Goal: Task Accomplishment & Management: Use online tool/utility

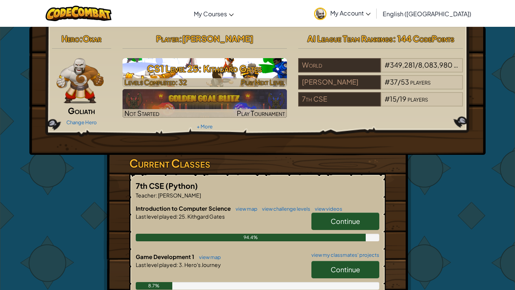
click at [202, 74] on h3 "CS1 Level 25: Kithgard Gates" at bounding box center [205, 68] width 165 height 17
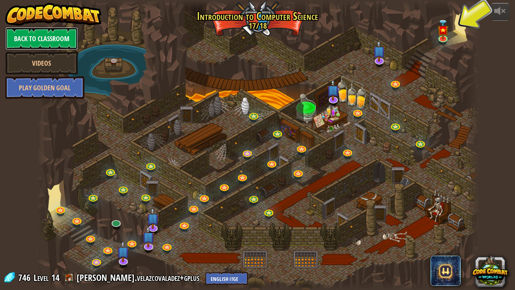
click at [43, 41] on link "Back to Classroom" at bounding box center [41, 38] width 73 height 23
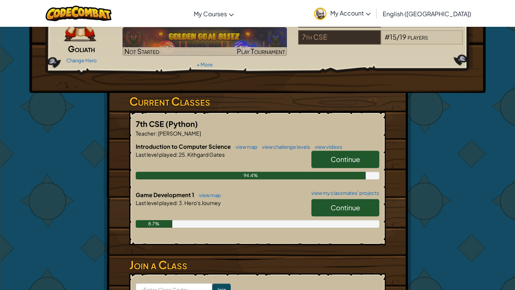
scroll to position [63, 0]
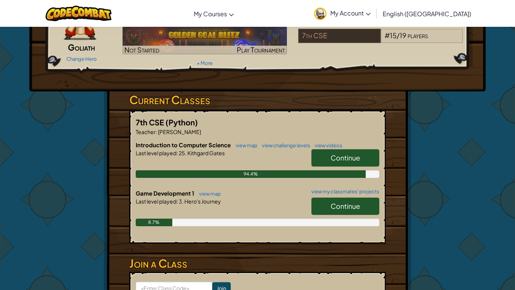
click at [351, 199] on link "Continue" at bounding box center [345, 205] width 68 height 17
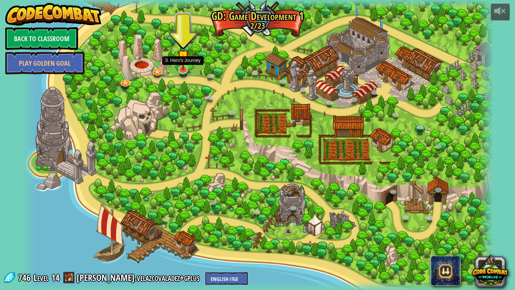
click at [184, 66] on img at bounding box center [183, 56] width 12 height 28
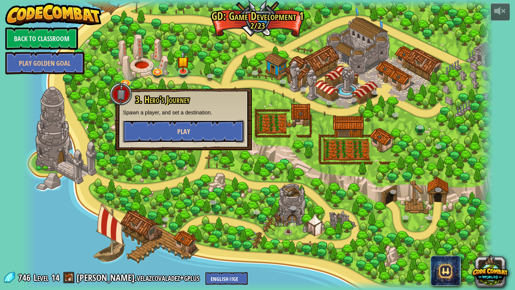
click at [181, 138] on button "Play" at bounding box center [183, 131] width 121 height 23
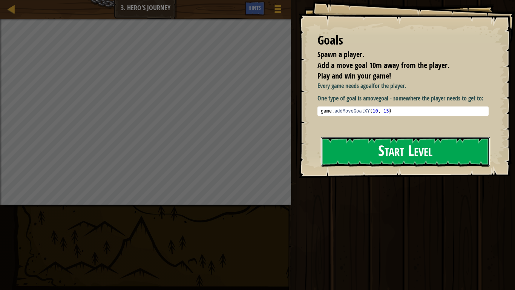
click at [358, 165] on button "Start Level" at bounding box center [405, 152] width 169 height 30
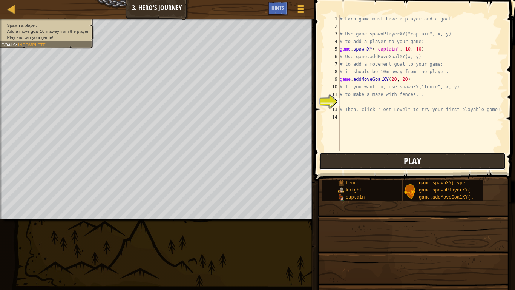
click at [429, 160] on button "Play" at bounding box center [412, 160] width 186 height 17
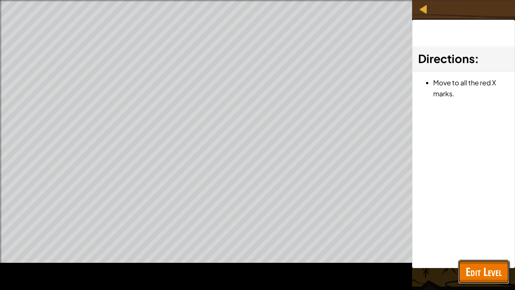
click at [477, 274] on span "Edit Level" at bounding box center [484, 271] width 36 height 15
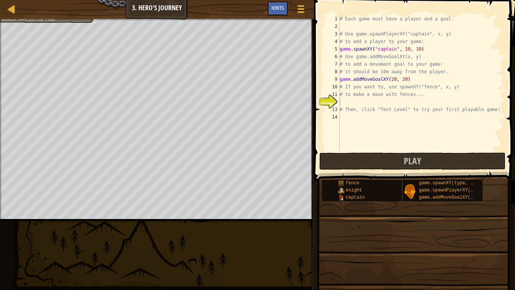
type textarea "# to make a maze with fences..."
click at [377, 97] on div "# Each game must have a player and a goal. # Use game.spawnPlayerXY("captain", …" at bounding box center [421, 90] width 166 height 151
click at [377, 99] on div "# Each game must have a player and a goal. # Use game.spawnPlayerXY("captain", …" at bounding box center [421, 90] width 166 height 151
click at [395, 74] on div "# Each game must have a player and a goal. # Use game.spawnPlayerXY("captain", …" at bounding box center [421, 90] width 166 height 151
click at [388, 89] on div "# Each game must have a player and a goal. # Use game.spawnPlayerXY("captain", …" at bounding box center [421, 90] width 166 height 151
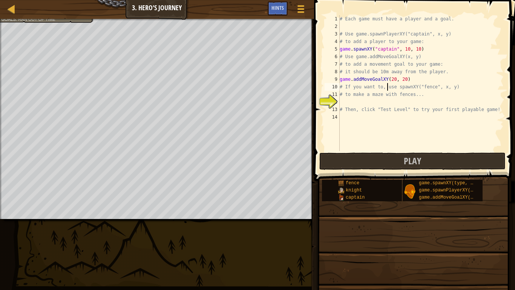
click at [392, 83] on div "# Each game must have a player and a goal. # Use game.spawnPlayerXY("captain", …" at bounding box center [421, 90] width 166 height 151
click at [393, 80] on div "# Each game must have a player and a goal. # Use game.spawnPlayerXY("captain", …" at bounding box center [421, 90] width 166 height 151
click at [354, 162] on button "Play" at bounding box center [412, 160] width 186 height 17
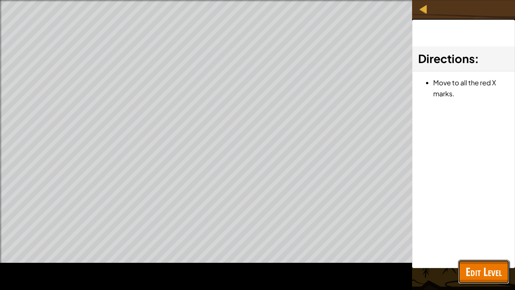
click at [476, 267] on span "Edit Level" at bounding box center [484, 271] width 36 height 15
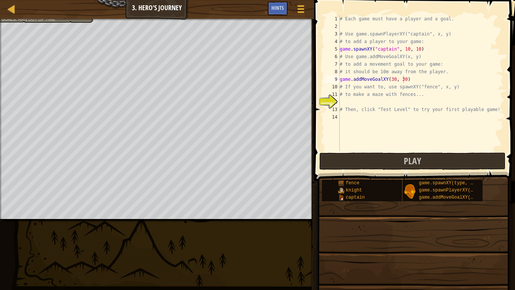
type textarea "# to make a maze with fences..."
click at [383, 95] on div "# Each game must have a player and a goal. # Use game.spawnPlayerXY("captain", …" at bounding box center [421, 90] width 166 height 151
click at [383, 104] on div "# Each game must have a player and a goal. # Use game.spawnPlayerXY("captain", …" at bounding box center [421, 90] width 166 height 151
click at [346, 77] on div "# Each game must have a player and a goal. # Use game.spawnPlayerXY("captain", …" at bounding box center [421, 90] width 166 height 151
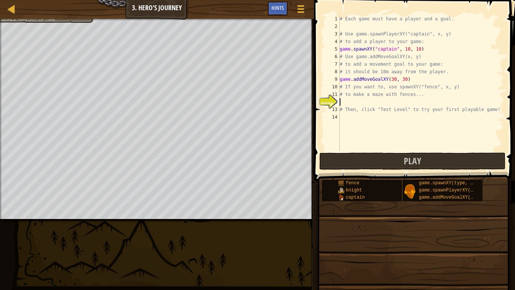
click at [346, 77] on div "# Each game must have a player and a goal. # Use game.spawnPlayerXY("captain", …" at bounding box center [421, 90] width 166 height 151
type textarea "game.addMoveGoalXY(30, 30) # If you want to, use spawnXY("fence", x, y)"
click at [361, 100] on div "# Each game must have a player and a goal. # Use game.spawnPlayerXY("captain", …" at bounding box center [421, 90] width 166 height 151
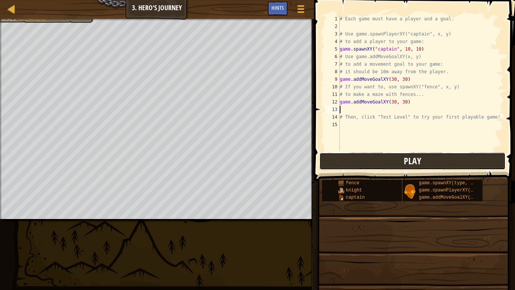
click at [352, 152] on button "Play" at bounding box center [412, 160] width 186 height 17
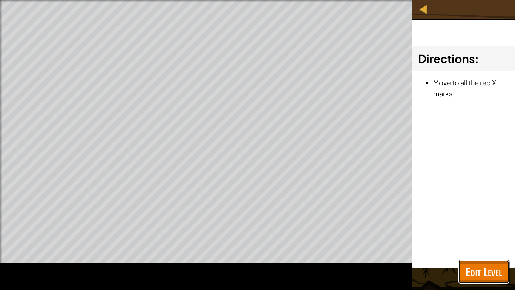
click at [473, 269] on span "Edit Level" at bounding box center [484, 271] width 36 height 15
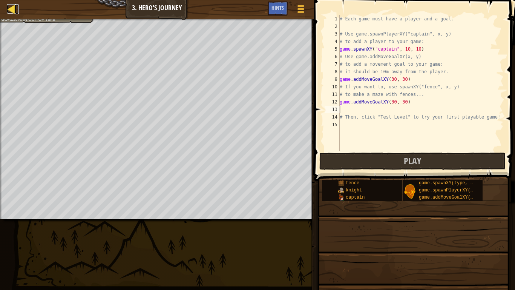
click at [18, 13] on link "Map" at bounding box center [17, 9] width 4 height 10
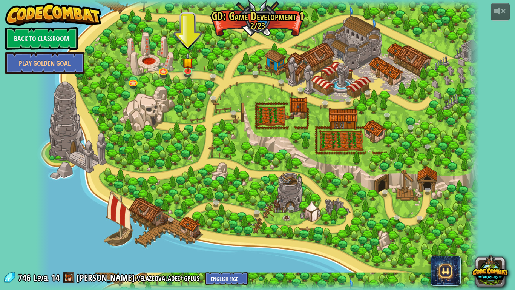
click at [443, 135] on div at bounding box center [257, 145] width 443 height 290
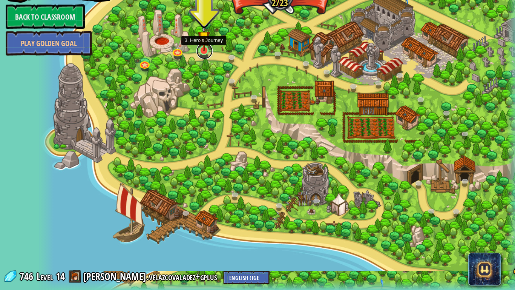
click at [190, 71] on link at bounding box center [188, 70] width 15 height 15
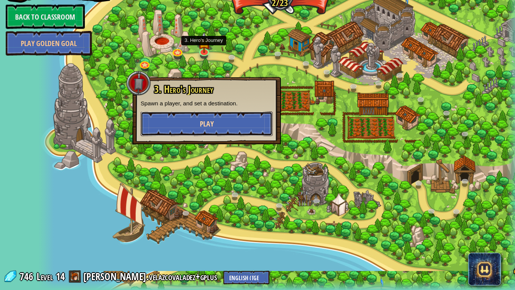
click at [189, 132] on button "Play" at bounding box center [189, 137] width 121 height 23
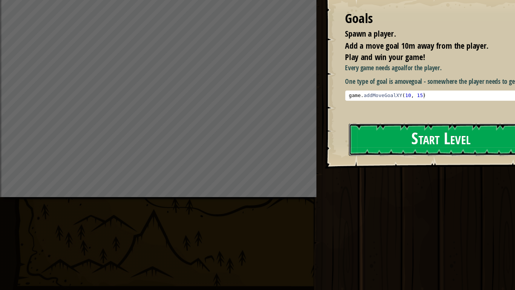
click at [398, 156] on button "Start Level" at bounding box center [405, 152] width 169 height 30
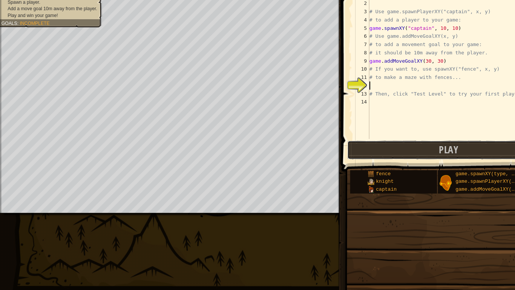
click at [398, 156] on button "Play" at bounding box center [412, 160] width 186 height 17
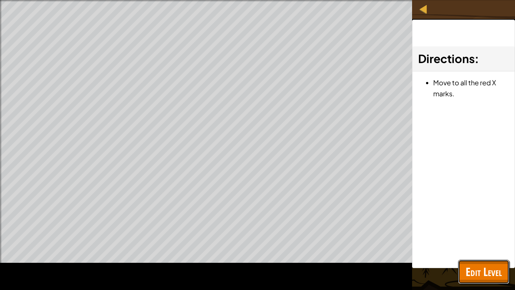
click at [492, 271] on span "Edit Level" at bounding box center [484, 271] width 36 height 15
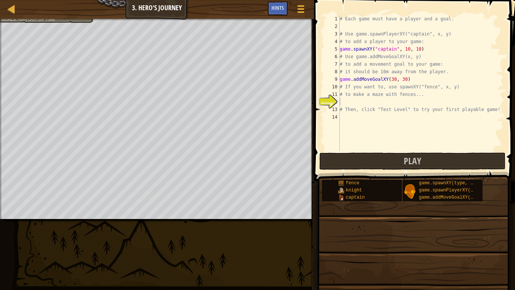
drag, startPoint x: 161, startPoint y: 222, endPoint x: 206, endPoint y: 237, distance: 47.7
click at [206, 237] on div "Map Game Development 1 3. Hero's Journey Game Menu Done Hints 1 ההההההההההההההה…" at bounding box center [257, 145] width 515 height 290
click at [351, 99] on div "# Each game must have a player and a goal. # Use game.spawnPlayerXY("captain", …" at bounding box center [421, 90] width 166 height 151
click at [376, 84] on div "# Each game must have a player and a goal. # Use game.spawnPlayerXY("captain", …" at bounding box center [421, 90] width 166 height 151
type textarea "game.addMoveGoalXY(30, 30)"
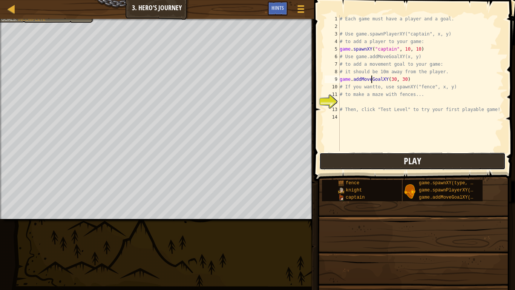
click at [426, 155] on button "Play" at bounding box center [412, 160] width 186 height 17
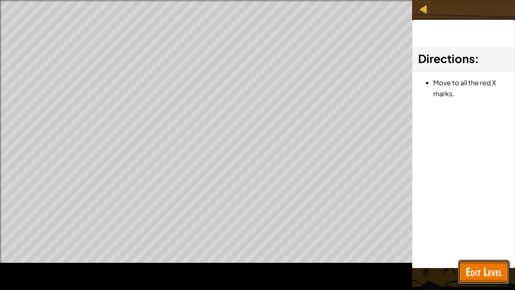
click at [483, 267] on span "Edit Level" at bounding box center [484, 271] width 36 height 15
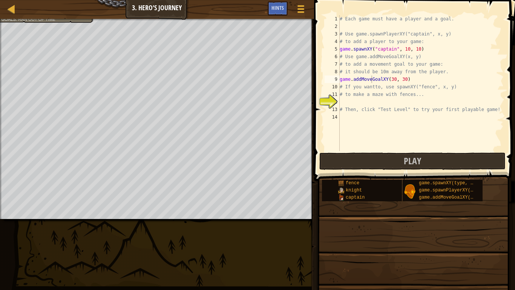
click at [341, 99] on div "# Each game must have a player and a goal. # Use game.spawnPlayerXY("captain", …" at bounding box center [421, 90] width 166 height 151
click at [362, 115] on div "# Each game must have a player and a goal. # Use game.spawnPlayerXY("captain", …" at bounding box center [421, 90] width 166 height 151
drag, startPoint x: 419, startPoint y: 77, endPoint x: 335, endPoint y: 80, distance: 83.8
click at [335, 80] on div "1 2 3 4 5 6 7 8 9 10 11 12 13 14 # Each game must have a player and a goal. # U…" at bounding box center [413, 83] width 181 height 136
type textarea "game.addMoveGoalXY(30, 30)"
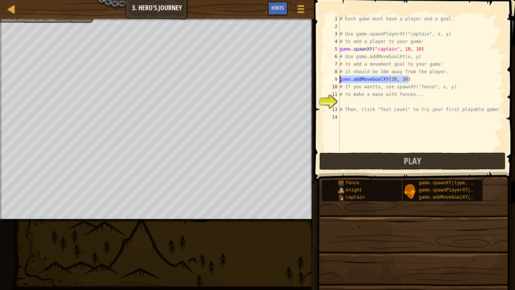
click at [386, 114] on div "# Each game must have a player and a goal. # Use game.spawnPlayerXY("captain", …" at bounding box center [421, 90] width 166 height 151
paste textarea "game.addMoveGoalXY(30, 30)"
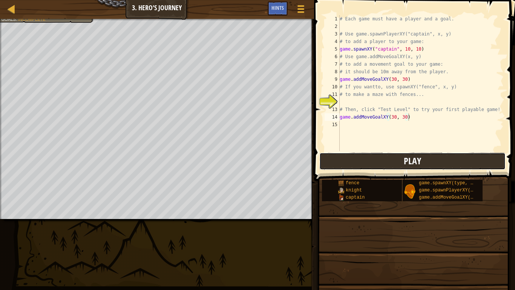
click at [356, 163] on button "Play" at bounding box center [412, 160] width 186 height 17
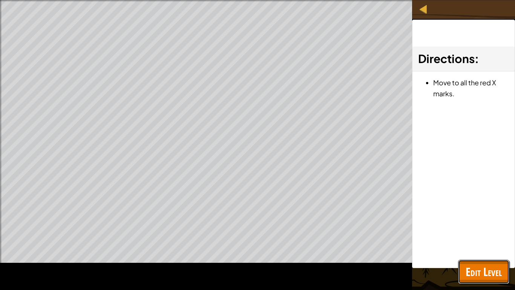
click at [503, 262] on button "Edit Level" at bounding box center [483, 271] width 51 height 24
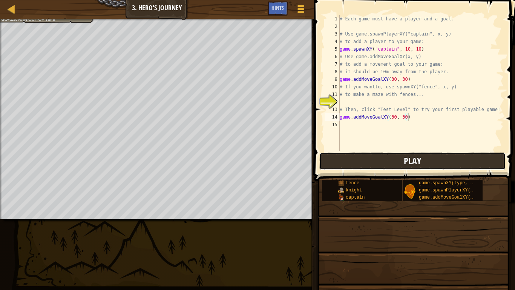
click at [343, 167] on button "Play" at bounding box center [412, 160] width 186 height 17
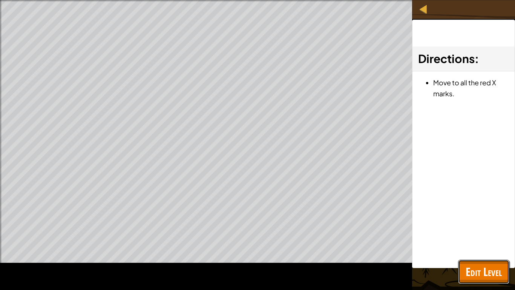
click at [479, 276] on span "Edit Level" at bounding box center [484, 271] width 36 height 15
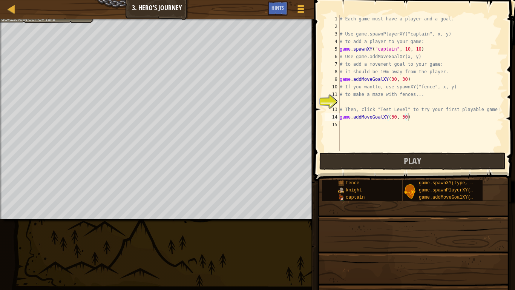
click at [368, 51] on div "# Each game must have a player and a goal. # Use game.spawnPlayerXY("captain", …" at bounding box center [421, 90] width 166 height 151
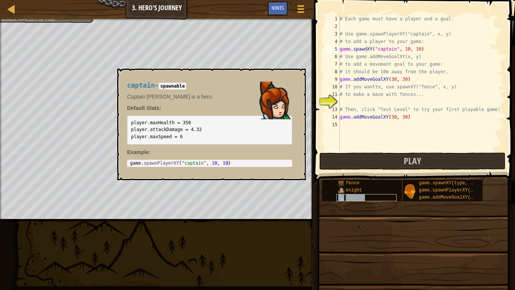
click at [367, 198] on div "captain" at bounding box center [366, 197] width 60 height 7
click at [365, 197] on div "captain" at bounding box center [366, 197] width 60 height 7
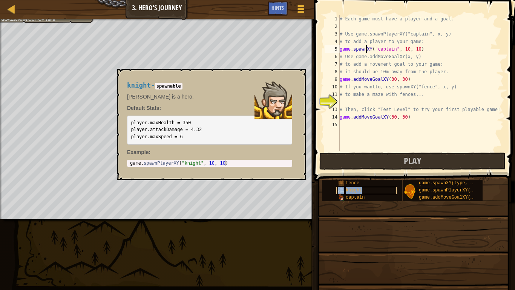
click at [357, 189] on span "knight" at bounding box center [354, 189] width 16 height 5
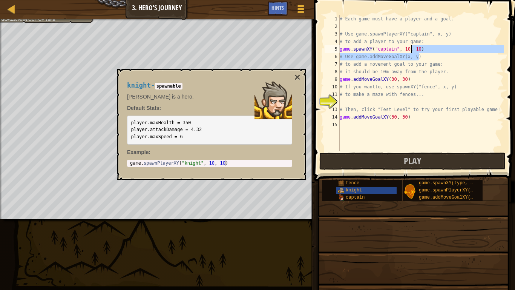
drag, startPoint x: 420, startPoint y: 54, endPoint x: 412, endPoint y: 51, distance: 8.7
click at [412, 51] on div "# Each game must have a player and a goal. # Use game.spawnPlayerXY("captain", …" at bounding box center [421, 90] width 166 height 151
click at [412, 51] on div "# Each game must have a player and a goal. # Use game.spawnPlayerXY("captain", …" at bounding box center [421, 83] width 166 height 136
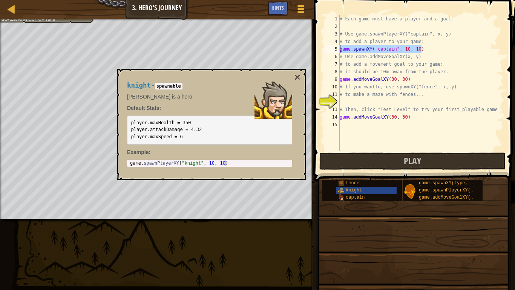
drag, startPoint x: 423, startPoint y: 52, endPoint x: 337, endPoint y: 49, distance: 86.4
click at [337, 49] on div "game.spawnXY("captain", 10, 10) 1 2 3 4 5 6 7 8 9 10 11 12 13 14 15 # Each game…" at bounding box center [413, 83] width 181 height 136
click at [337, 49] on div "5" at bounding box center [332, 49] width 15 height 8
click at [374, 48] on div "# Each game must have a player and a goal. # Use game.spawnPlayerXY("captain", …" at bounding box center [421, 90] width 166 height 151
click at [369, 47] on div "# Each game must have a player and a goal. # Use game.spawnPlayerXY("captain", …" at bounding box center [421, 90] width 166 height 151
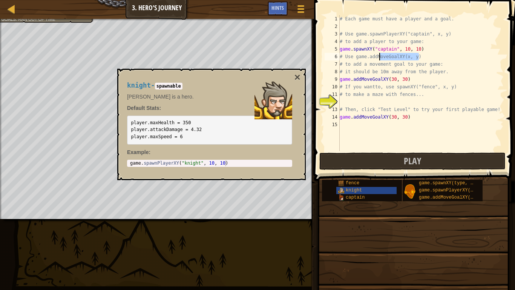
drag, startPoint x: 424, startPoint y: 54, endPoint x: 376, endPoint y: 52, distance: 48.7
click at [376, 52] on div "# Each game must have a player and a goal. # Use game.spawnPlayerXY("captain", …" at bounding box center [421, 90] width 166 height 151
click at [376, 52] on div "# Each game must have a player and a goal. # Use game.spawnPlayerXY("captain", …" at bounding box center [421, 83] width 166 height 136
type textarea "game.spawnXY("captain", 10, 10)"
drag, startPoint x: 423, startPoint y: 50, endPoint x: 334, endPoint y: 49, distance: 88.6
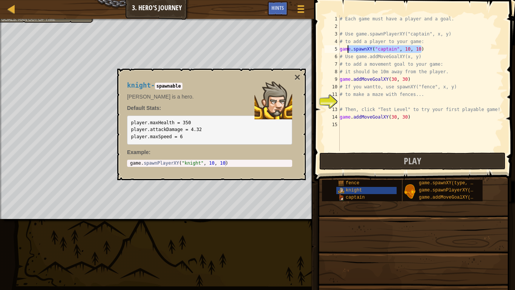
click at [334, 49] on div "game.spawnXY("captain", 10, 10) 1 2 3 4 5 6 7 8 9 10 11 12 13 14 15 # Each game…" at bounding box center [413, 83] width 181 height 136
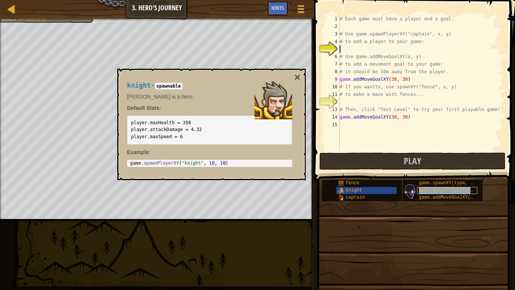
click at [441, 190] on span "game.spawnPlayerXY(type, x, y)" at bounding box center [459, 189] width 81 height 5
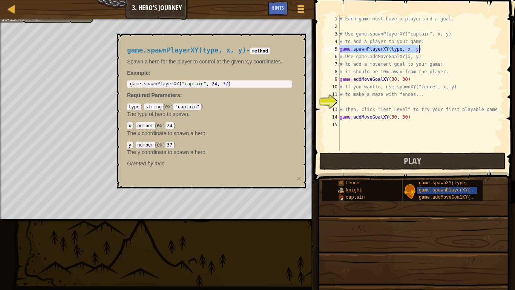
click at [385, 52] on div "# Each game must have a player and a goal. # Use game.spawnPlayerXY("captain", …" at bounding box center [421, 83] width 166 height 136
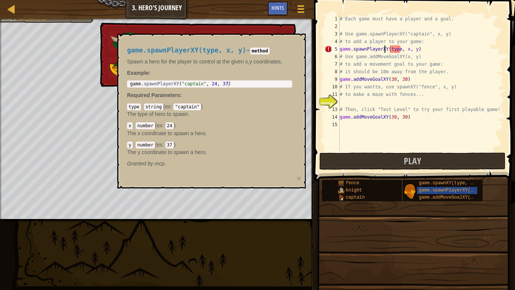
click at [401, 49] on div "# Each game must have a player and a goal. # Use game.spawnPlayerXY("captain", …" at bounding box center [421, 90] width 166 height 151
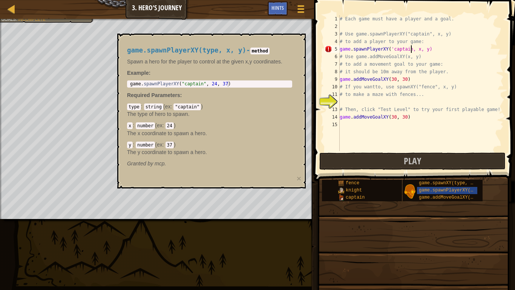
scroll to position [3, 11]
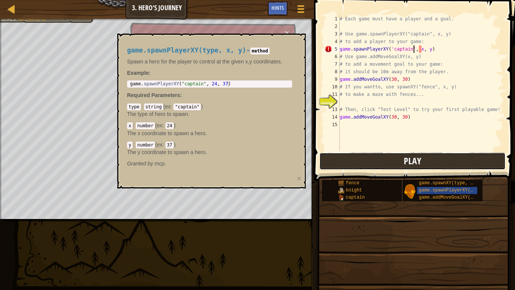
click at [415, 165] on span "Play" at bounding box center [412, 161] width 17 height 12
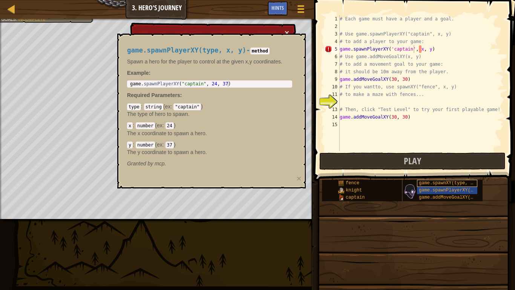
click at [439, 185] on span "game.spawnXY(type, x, y)" at bounding box center [451, 182] width 65 height 5
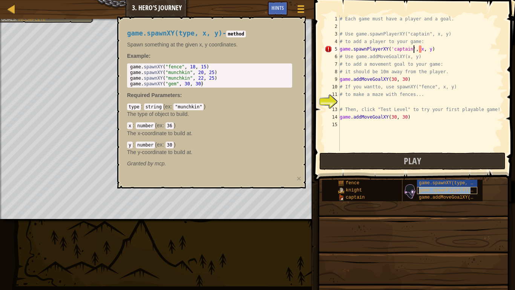
click at [440, 187] on span "game.spawnPlayerXY(type, x, y)" at bounding box center [459, 189] width 81 height 5
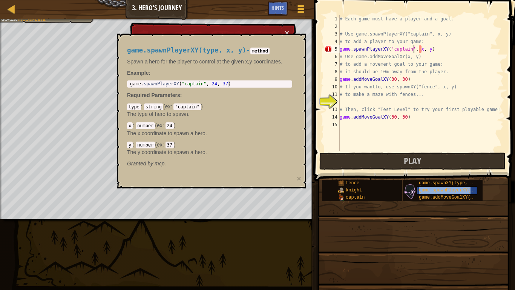
click at [441, 188] on span "game.spawnPlayerXY(type, x, y)" at bounding box center [459, 189] width 81 height 5
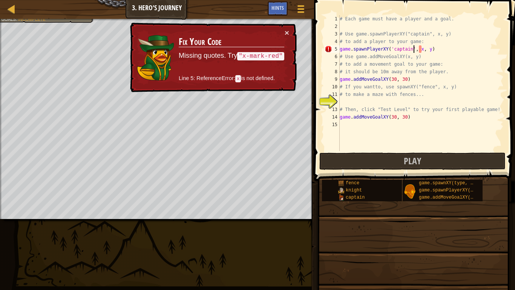
click at [422, 46] on div "# Each game must have a player and a goal. # Use game.spawnPlayerXY("captain", …" at bounding box center [421, 90] width 166 height 151
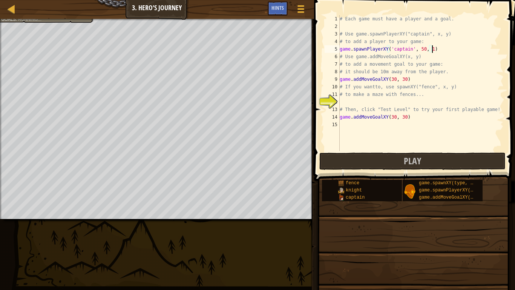
scroll to position [3, 14]
type textarea "game.spawnPlayerXY('captain', 50, 10)"
click at [399, 159] on button "Play" at bounding box center [412, 160] width 186 height 17
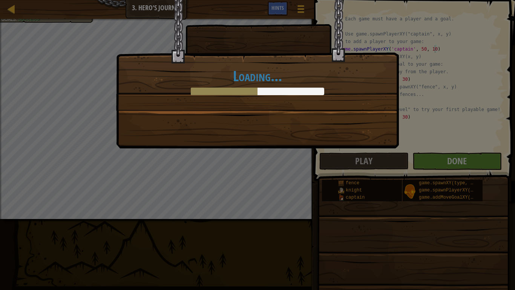
click at [484, 161] on div "Loading..." at bounding box center [257, 145] width 515 height 290
click at [243, 110] on div "Loading..." at bounding box center [258, 55] width 282 height 110
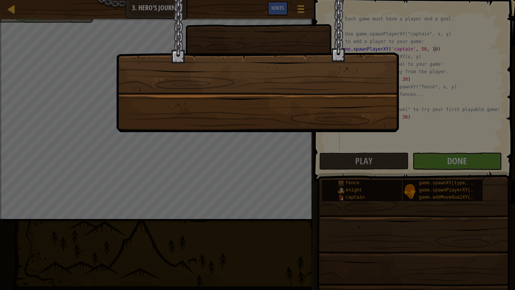
click at [502, 161] on div at bounding box center [257, 145] width 515 height 290
click at [425, 149] on div at bounding box center [257, 145] width 515 height 290
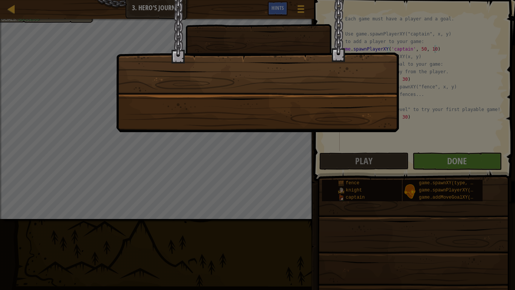
click at [425, 149] on div at bounding box center [257, 145] width 515 height 290
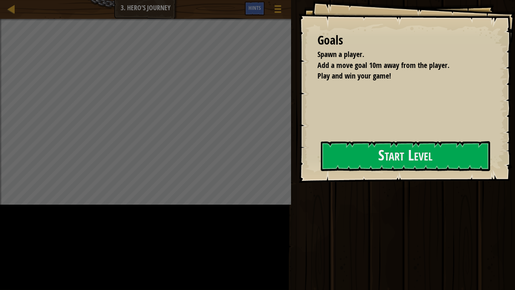
click at [383, 75] on div "Play Done" at bounding box center [402, 143] width 226 height 286
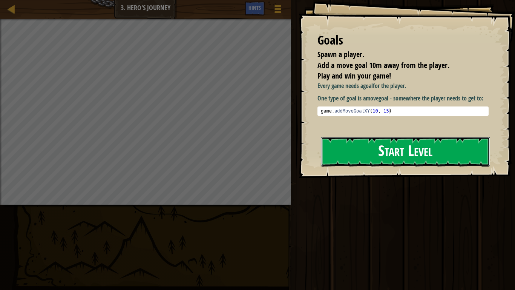
click at [394, 165] on button "Start Level" at bounding box center [405, 152] width 169 height 30
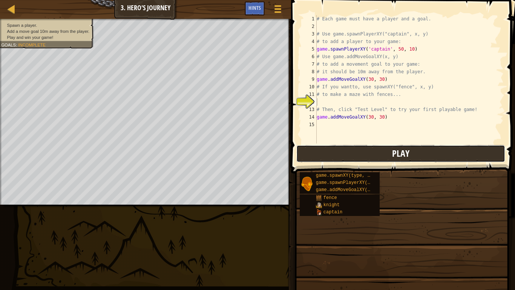
click at [387, 154] on button "Play" at bounding box center [400, 153] width 209 height 17
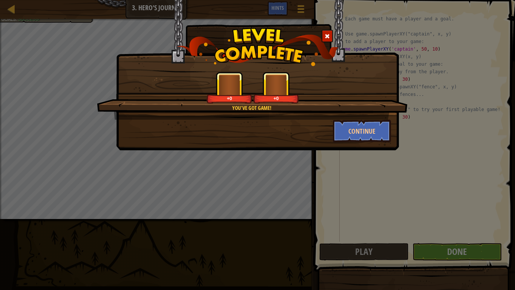
click at [461, 251] on div "You've got game! +0 +0 Continue" at bounding box center [257, 145] width 515 height 290
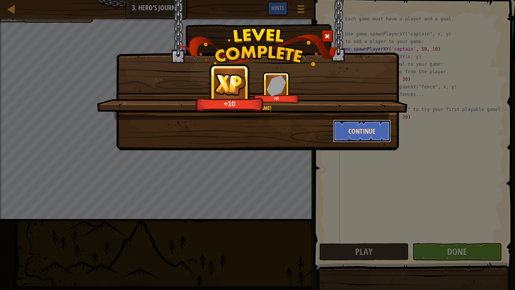
click at [347, 127] on button "Continue" at bounding box center [362, 131] width 58 height 23
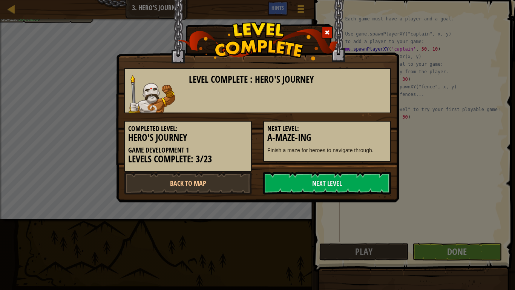
click at [295, 197] on div "Level Complete : Hero's Journey Completed Level: Hero's Journey Game Developmen…" at bounding box center [257, 101] width 283 height 202
click at [293, 197] on div "Level Complete : Hero's Journey Completed Level: Hero's Journey Game Developmen…" at bounding box center [257, 101] width 283 height 202
click at [310, 187] on link "Next Level" at bounding box center [327, 183] width 128 height 23
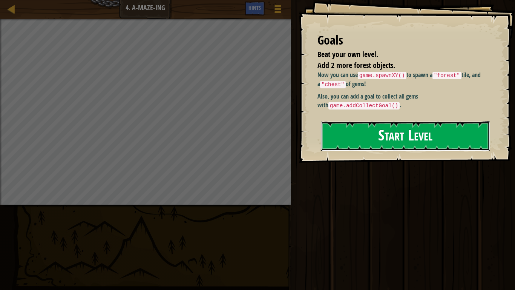
click at [383, 141] on button "Start Level" at bounding box center [405, 136] width 169 height 30
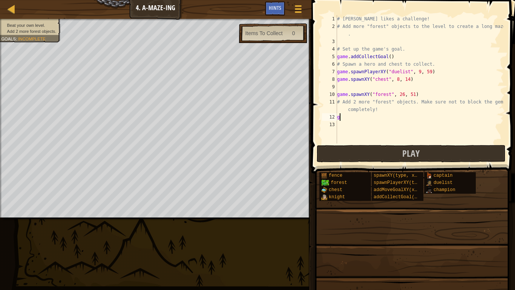
scroll to position [3, 0]
type textarea "g"
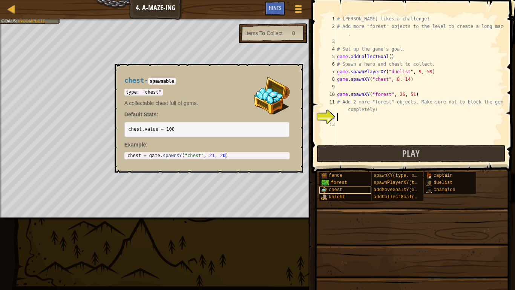
click at [357, 190] on div "chest" at bounding box center [345, 189] width 52 height 7
type textarea "chest = game.spawnXY("chest", 21, 20)"
drag, startPoint x: 230, startPoint y: 155, endPoint x: 134, endPoint y: 158, distance: 96.6
click at [134, 158] on div "chest = game.spawnXY("chest", 21, 20) 1 chest = game . spawnXY ( "chest" , 21 ,…" at bounding box center [206, 155] width 165 height 7
drag, startPoint x: 126, startPoint y: 153, endPoint x: 224, endPoint y: 159, distance: 98.6
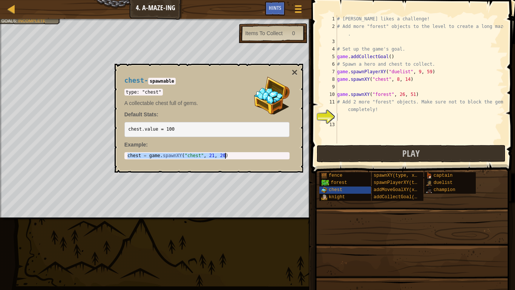
click at [224, 159] on div "chest = game.spawnXY("chest", 21, 20) 1 chest = game . spawnXY ( "chest" , 21 ,…" at bounding box center [206, 155] width 165 height 7
click at [350, 115] on div "# Alejandro likes a challenge! # Add more "forest" objects to the level to crea…" at bounding box center [420, 86] width 168 height 143
paste textarea "chest = game.spawnXY("chest", 21, 20)"
type textarea "chest = game.spawnXY("chest", 21, 20)"
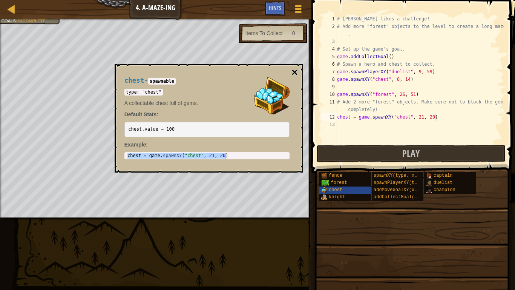
click at [293, 72] on button "×" at bounding box center [294, 72] width 6 height 11
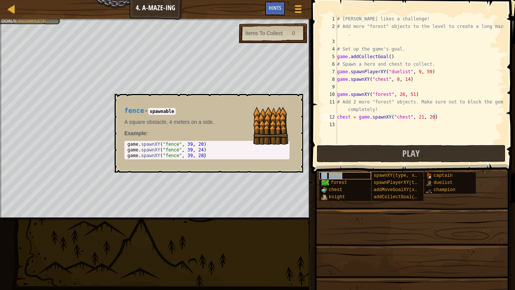
click at [339, 173] on span "fence" at bounding box center [336, 175] width 14 height 5
type textarea "game.spawnXY("fence", 39, 20)"
drag, startPoint x: 207, startPoint y: 145, endPoint x: 127, endPoint y: 144, distance: 80.0
click at [127, 144] on div "game . spawnXY ( "fence" , 39 , 20 ) game . spawnXY ( "fence" , 39 , 24 ) game …" at bounding box center [189, 155] width 126 height 28
click at [337, 122] on div "13" at bounding box center [329, 125] width 15 height 8
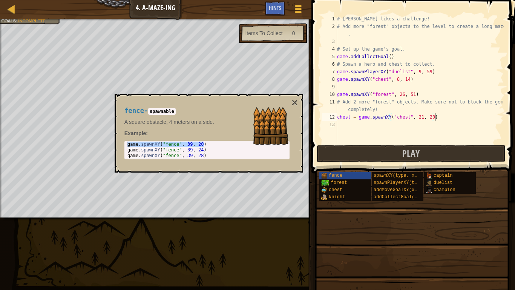
click at [349, 129] on div "# Alejandro likes a challenge! # Add more "forest" objects to the level to crea…" at bounding box center [420, 86] width 168 height 143
paste textarea "game.spawnXY("fence", 39, 20)"
type textarea "game.spawnXY("fence", 39, 20)"
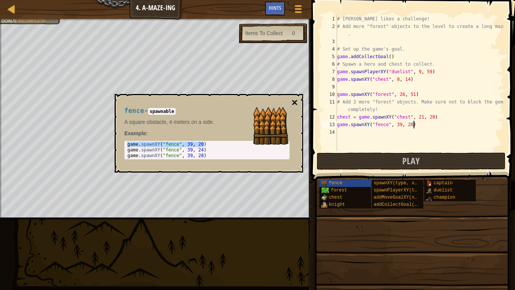
click at [296, 103] on button "×" at bounding box center [294, 102] width 6 height 11
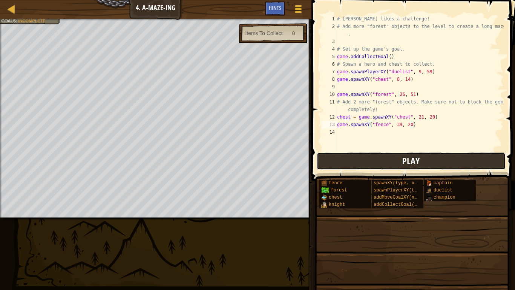
click at [325, 155] on button "Play" at bounding box center [411, 160] width 189 height 17
click at [22, 20] on div at bounding box center [155, 20] width 311 height 2
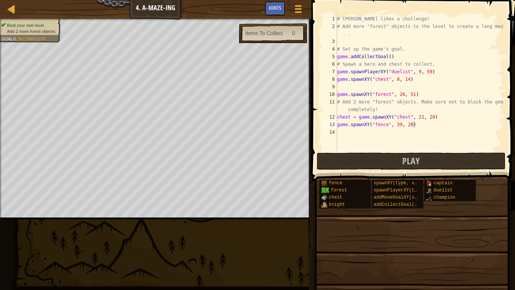
click at [24, 22] on ul "Beat your own level. Add 2 more forest objects." at bounding box center [29, 28] width 57 height 12
click at [353, 134] on div "# Alejandro likes a challenge! # Add more "forest" objects to the level to crea…" at bounding box center [420, 90] width 168 height 151
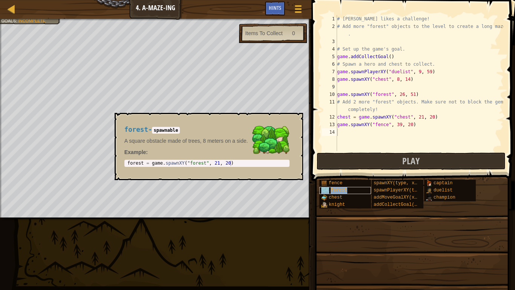
click at [347, 189] on div "forest" at bounding box center [345, 190] width 52 height 7
type textarea "forest = game.spawnXY("forest", 21, 20)"
click at [100, 0] on body "Map Game Development 1 4. A-maze-ing Game Menu Done Hints 1 ההההההההההההההההההה…" at bounding box center [257, 0] width 515 height 0
click at [352, 136] on div "# Alejandro likes a challenge! # Add more "forest" objects to the level to crea…" at bounding box center [420, 90] width 168 height 151
paste textarea "forest = game.spawnXY("forest", 21, 20)"
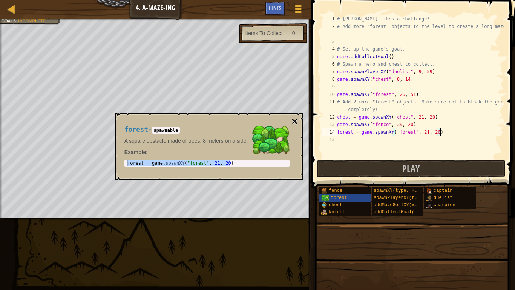
click at [295, 119] on button "×" at bounding box center [294, 121] width 6 height 11
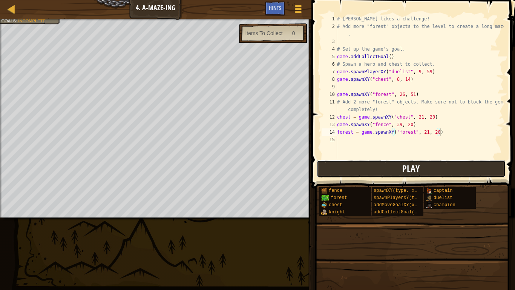
click at [417, 174] on span "Play" at bounding box center [410, 168] width 17 height 12
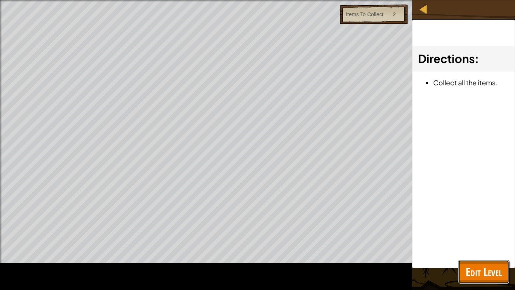
click at [480, 266] on span "Edit Level" at bounding box center [484, 271] width 36 height 15
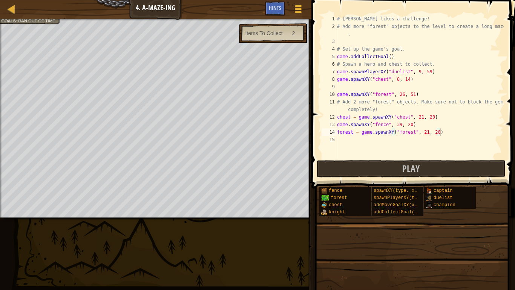
click at [419, 116] on div "# Alejandro likes a challenge! # Add more "forest" objects to the level to crea…" at bounding box center [420, 94] width 168 height 158
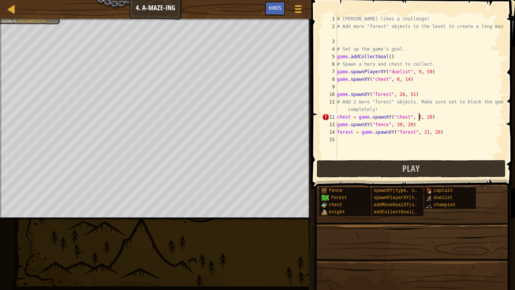
type textarea "chest = game.spawnXY("chest", 34, 20)"
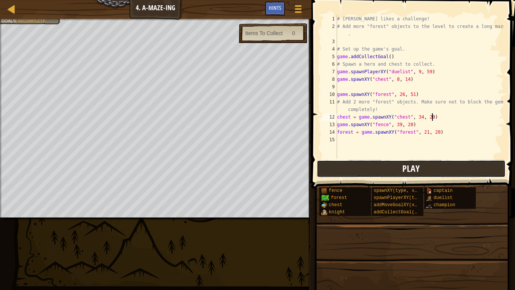
click at [344, 169] on button "Play" at bounding box center [411, 168] width 189 height 17
click at [365, 137] on div "# Alejandro likes a challenge! # Add more "forest" objects to the level to crea…" at bounding box center [420, 94] width 168 height 158
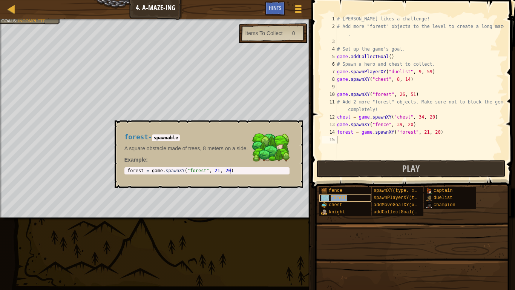
click at [338, 200] on span "forest" at bounding box center [339, 197] width 16 height 5
click at [339, 202] on span "chest" at bounding box center [336, 204] width 14 height 5
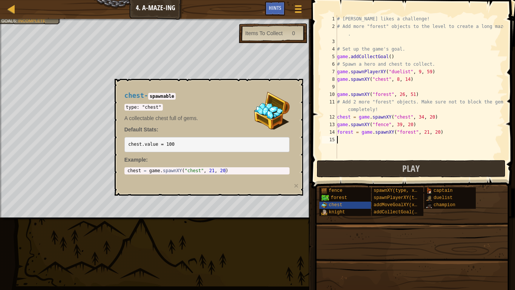
type textarea "chest = game.spawnXY("chest", 21, 20)"
click at [267, 172] on div "chest = game . spawnXY ( "chest" , 21 , 20 )" at bounding box center [207, 176] width 162 height 17
click at [352, 158] on span at bounding box center [414, 83] width 210 height 210
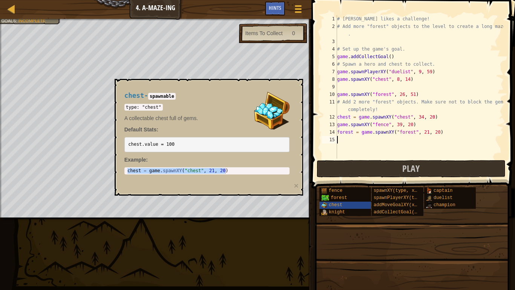
click at [351, 146] on div "# Alejandro likes a challenge! # Add more "forest" objects to the level to crea…" at bounding box center [420, 94] width 168 height 158
paste textarea "chest = game.spawnXY("chest", 21, 20)"
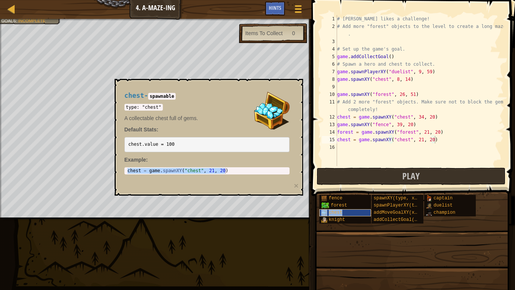
click at [344, 209] on div "chest" at bounding box center [345, 212] width 52 height 7
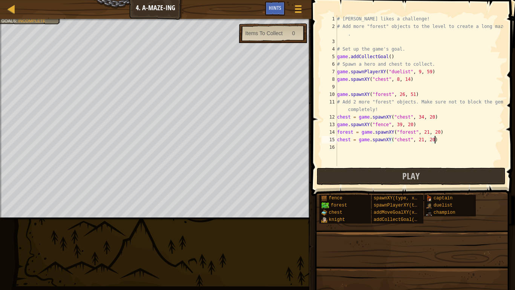
click at [420, 139] on div "# Alejandro likes a challenge! # Add more "forest" objects to the level to crea…" at bounding box center [420, 98] width 168 height 166
click at [431, 141] on div "# Alejandro likes a challenge! # Add more "forest" objects to the level to crea…" at bounding box center [420, 98] width 168 height 166
type textarea "chest = game.spawnXY("chest", 26, 33)"
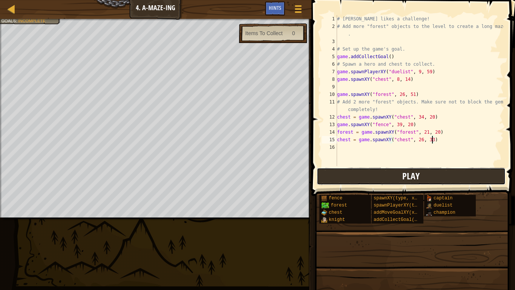
click at [379, 169] on button "Play" at bounding box center [411, 175] width 189 height 17
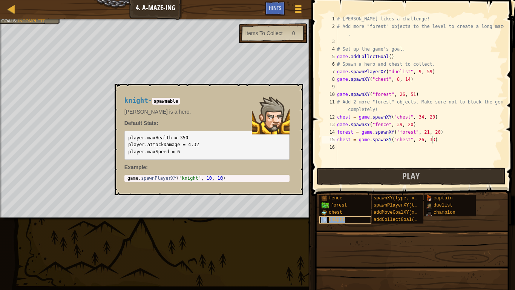
click at [328, 220] on div "knight" at bounding box center [345, 219] width 52 height 7
click at [393, 207] on span "spawnPlayerXY(type, x, y)" at bounding box center [408, 205] width 68 height 5
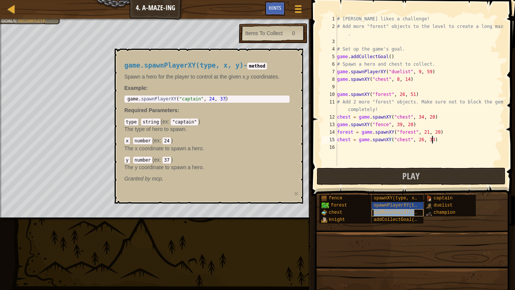
click at [397, 211] on span "addMoveGoalXY(x, y)" at bounding box center [400, 212] width 52 height 5
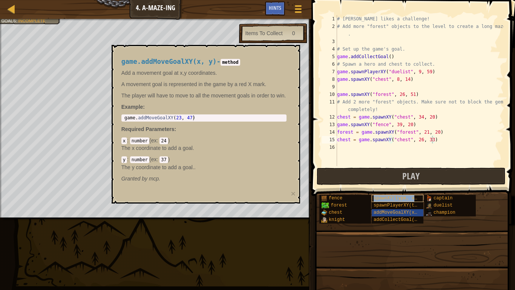
click at [391, 195] on span "spawnXY(type, x, y)" at bounding box center [400, 197] width 52 height 5
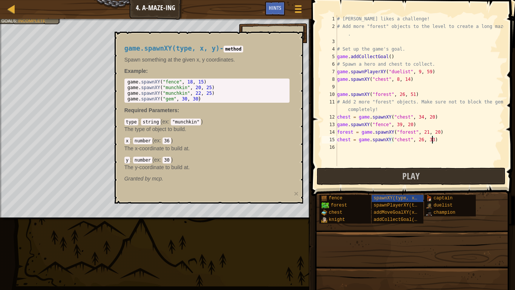
type textarea "game.spawnXY("gem", 30, 30)"
drag, startPoint x: 204, startPoint y: 100, endPoint x: 127, endPoint y: 98, distance: 76.2
click at [127, 98] on div "game . spawnXY ( "fence" , 18 , 15 ) game . spawnXY ( "munchkin" , 20 , 25 ) ga…" at bounding box center [207, 96] width 162 height 34
click at [374, 152] on div "# Alejandro likes a challenge! # Add more "forest" objects to the level to crea…" at bounding box center [420, 98] width 168 height 166
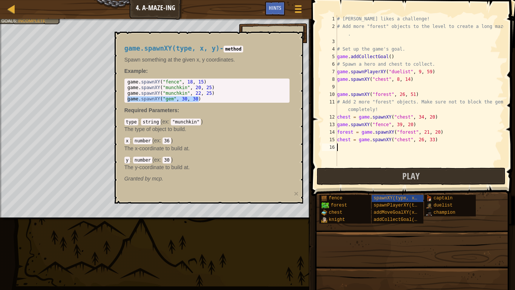
paste textarea "game.spawnXY("gem", 30, 30)"
type textarea "game.spawnXY("gem", 30, 30)"
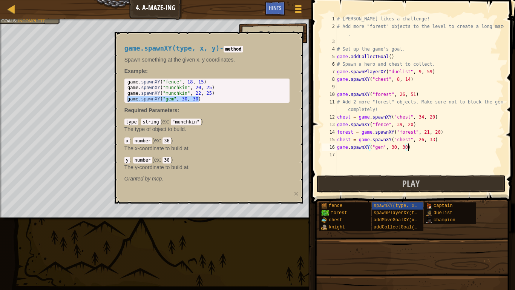
click at [348, 159] on div "# Alejandro likes a challenge! # Add more "forest" objects to the level to crea…" at bounding box center [420, 101] width 168 height 173
paste textarea "game.spawnXY("gem", 30, 30)"
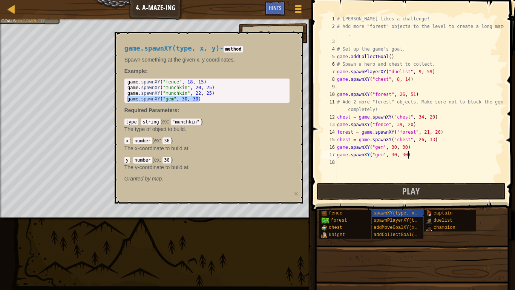
click at [396, 153] on div "# Alejandro likes a challenge! # Add more "forest" objects to the level to crea…" at bounding box center [420, 105] width 168 height 181
type textarea "game.spawnXY("gem", 35, 35)"
click at [391, 213] on span "spawnXY(type, x, y)" at bounding box center [400, 212] width 52 height 5
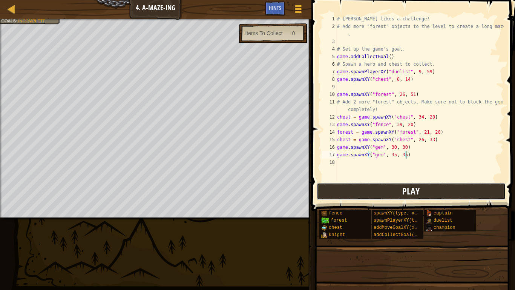
click at [384, 187] on button "Play" at bounding box center [411, 191] width 189 height 17
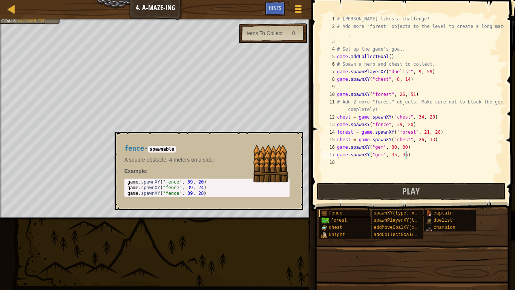
click at [340, 214] on span "fence" at bounding box center [336, 212] width 14 height 5
click at [203, 193] on div "game . spawnXY ( "fence" , 39 , 20 ) game . spawnXY ( "fence" , 39 , 24 ) game …" at bounding box center [189, 193] width 126 height 28
drag, startPoint x: 205, startPoint y: 186, endPoint x: 120, endPoint y: 187, distance: 85.2
click at [120, 187] on div "fence - spawnable A square obstacle, 4 meters on a side. Example : game.spawnXY…" at bounding box center [207, 171] width 176 height 66
type textarea "game.spawnXY("fence", 39, 24)"
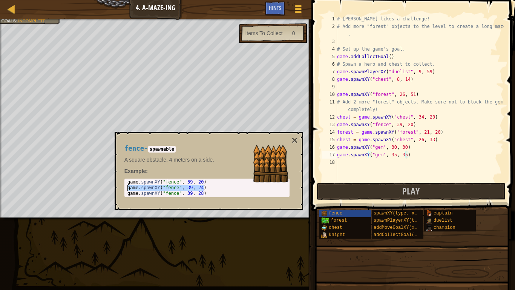
click at [344, 165] on div "# Alejandro likes a challenge! # Add more "forest" objects to the level to crea…" at bounding box center [420, 105] width 168 height 181
click at [345, 213] on div "fence" at bounding box center [345, 213] width 52 height 7
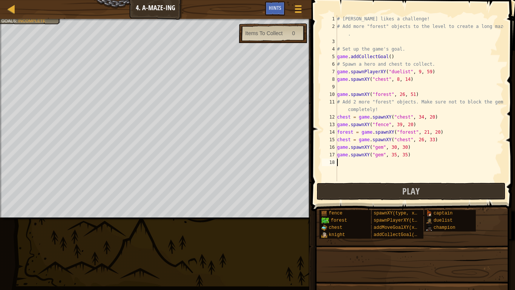
paste textarea "game.spawnXY("fence", 39, 24)"
type textarea "game.spawnXY("fence", 39, 24)"
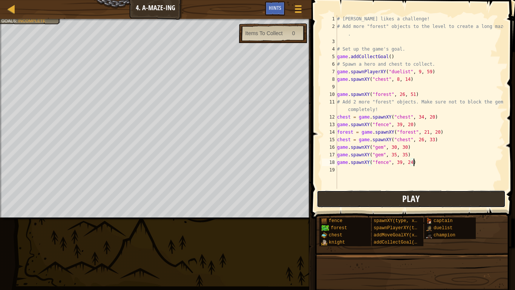
click at [411, 204] on button "Play" at bounding box center [411, 198] width 189 height 17
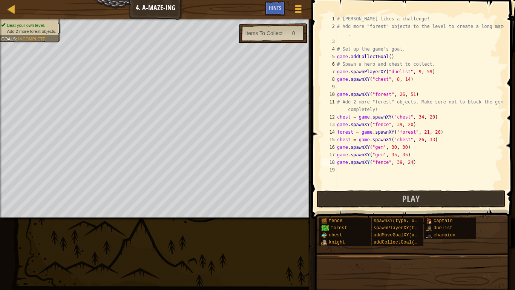
click at [35, 29] on span "Add 2 more forest objects." at bounding box center [31, 31] width 49 height 5
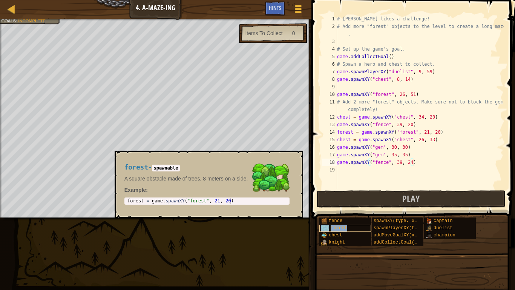
click at [330, 228] on div "forest" at bounding box center [345, 227] width 52 height 7
type textarea "forest = game.spawnXY("forest", 21, 20)"
drag, startPoint x: 231, startPoint y: 199, endPoint x: 150, endPoint y: 195, distance: 80.5
click at [150, 195] on div "forest - spawnable A square obstacle made of trees, 8 meters on a side. Example…" at bounding box center [207, 183] width 176 height 55
click at [352, 173] on div "# Alejandro likes a challenge! # Add more "forest" objects to the level to crea…" at bounding box center [420, 109] width 168 height 189
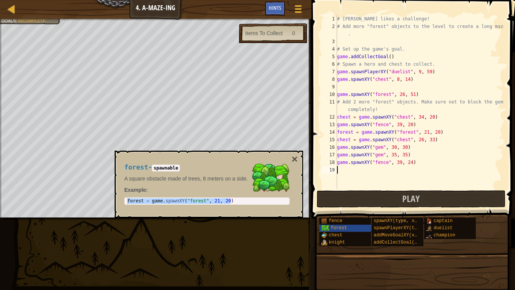
paste textarea "forest = game.spawnXY("forest", 21, 20)"
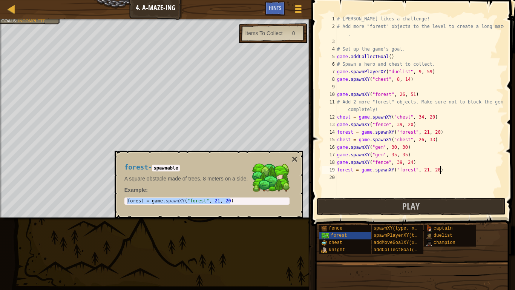
paste textarea "forest = game.spawnXY("forest", 21, 20)"
type textarea "forest = game.spawnXY("forest", 21, 20)"
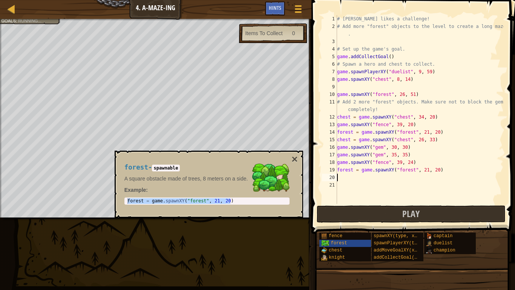
paste textarea "forest = game.spawnXY("forest", 21, 20)"
type textarea "forest = game.spawnXY("forest", 21, 20)"
click at [295, 158] on button "×" at bounding box center [294, 159] width 6 height 11
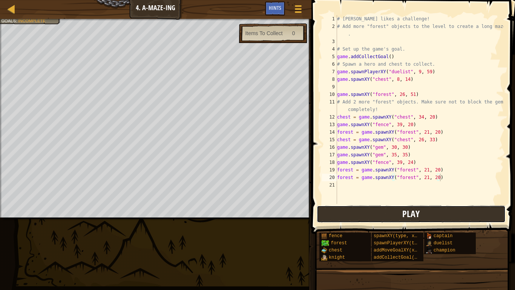
click at [399, 218] on button "Play" at bounding box center [411, 213] width 189 height 17
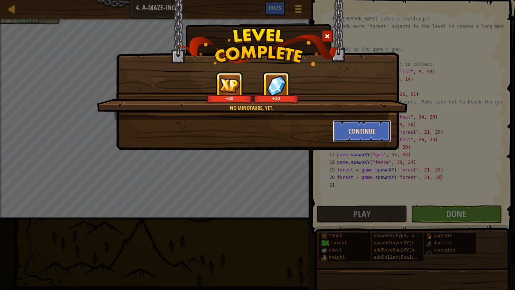
click at [352, 120] on button "Continue" at bounding box center [362, 131] width 58 height 23
